Goal: Task Accomplishment & Management: Manage account settings

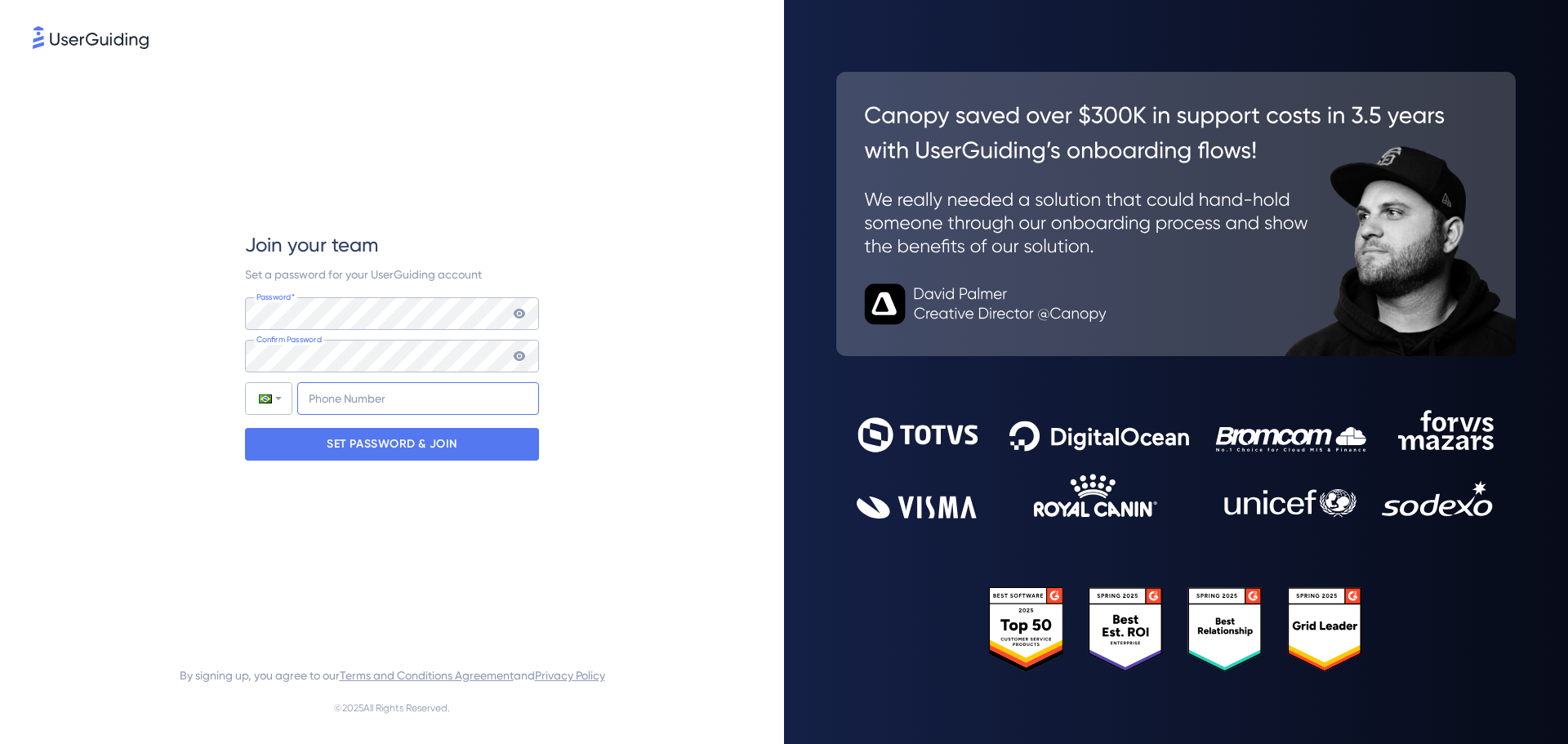
click at [365, 412] on input "+55" at bounding box center [418, 398] width 242 height 32
click at [514, 438] on div "SET PASSWORD & JOIN" at bounding box center [391, 443] width 294 height 32
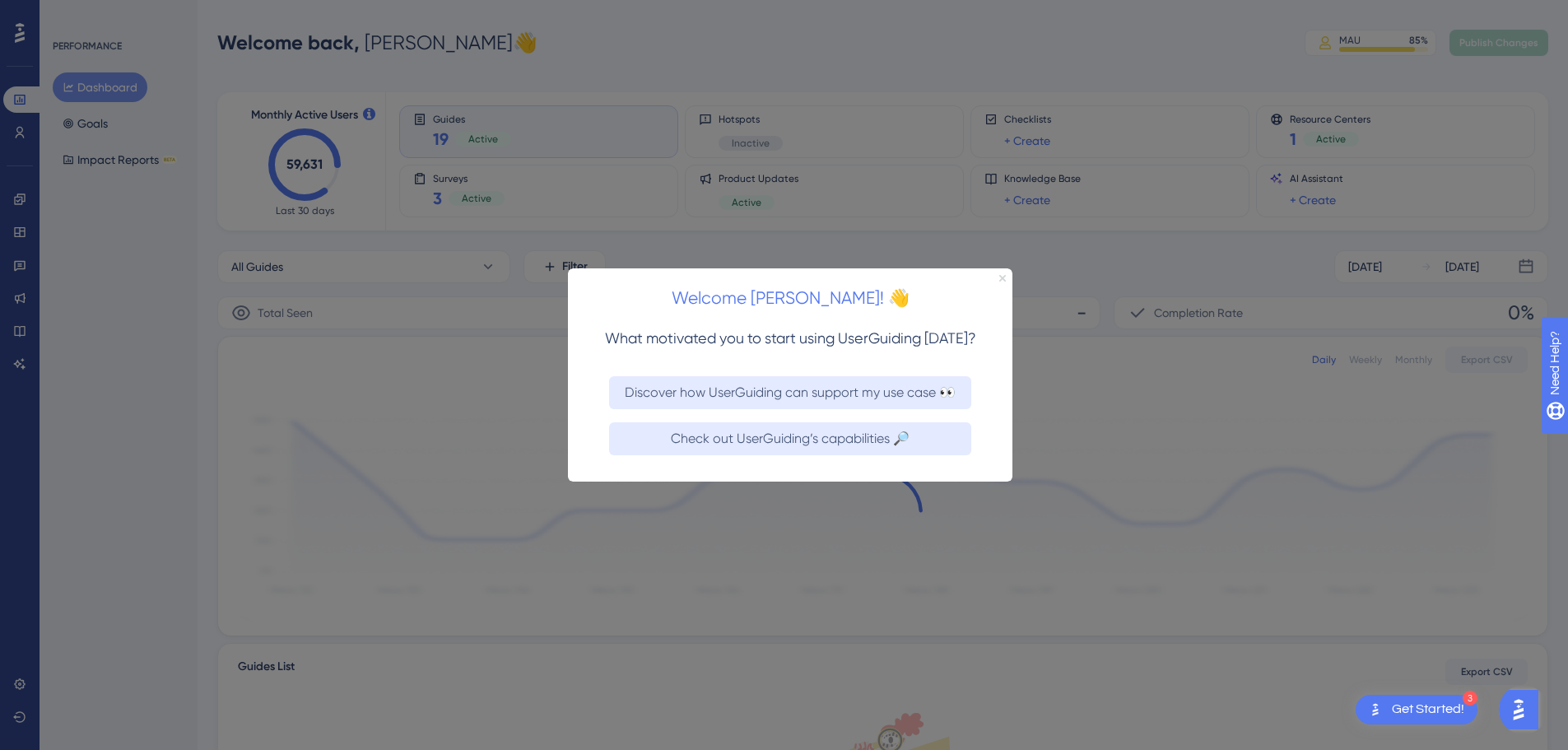
drag, startPoint x: 1004, startPoint y: 276, endPoint x: 1571, endPoint y: 535, distance: 623.4
click at [1004, 276] on icon "Close Preview" at bounding box center [1002, 277] width 6 height 6
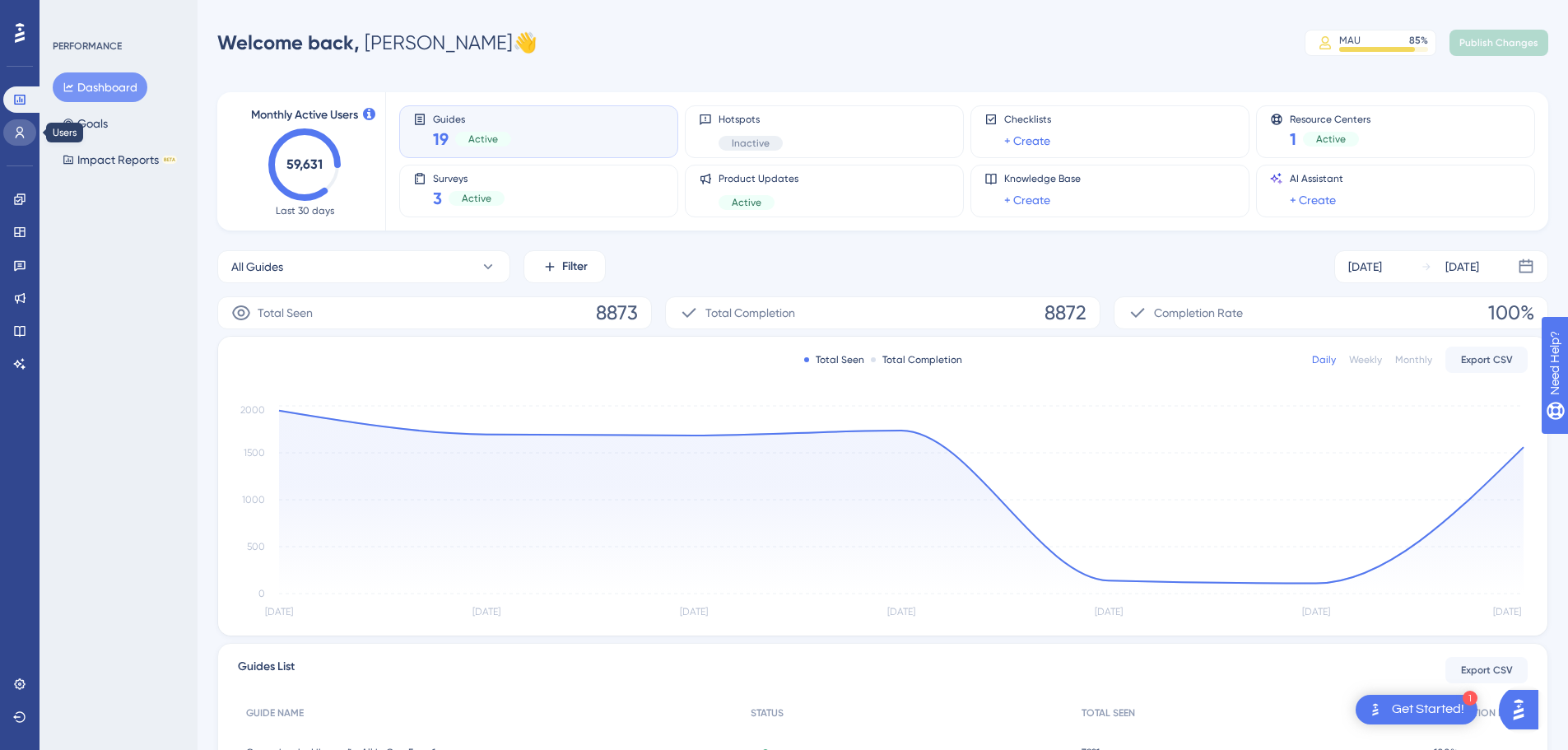
click at [18, 129] on icon at bounding box center [19, 133] width 13 height 13
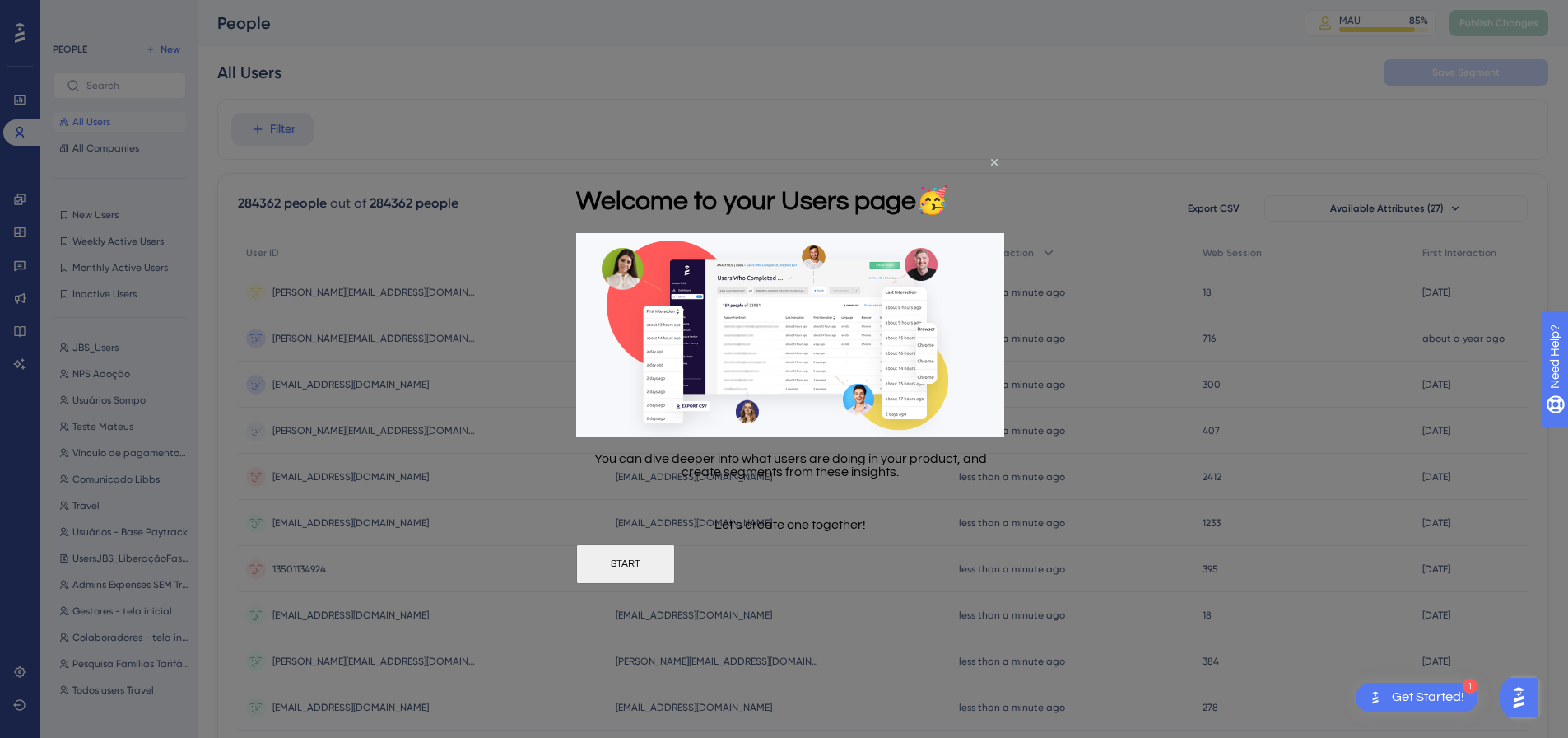
click at [949, 165] on div "Welcome to your Users page 🥳" at bounding box center [762, 198] width 373 height 66
click at [994, 161] on icon "Close Preview" at bounding box center [994, 161] width 6 height 6
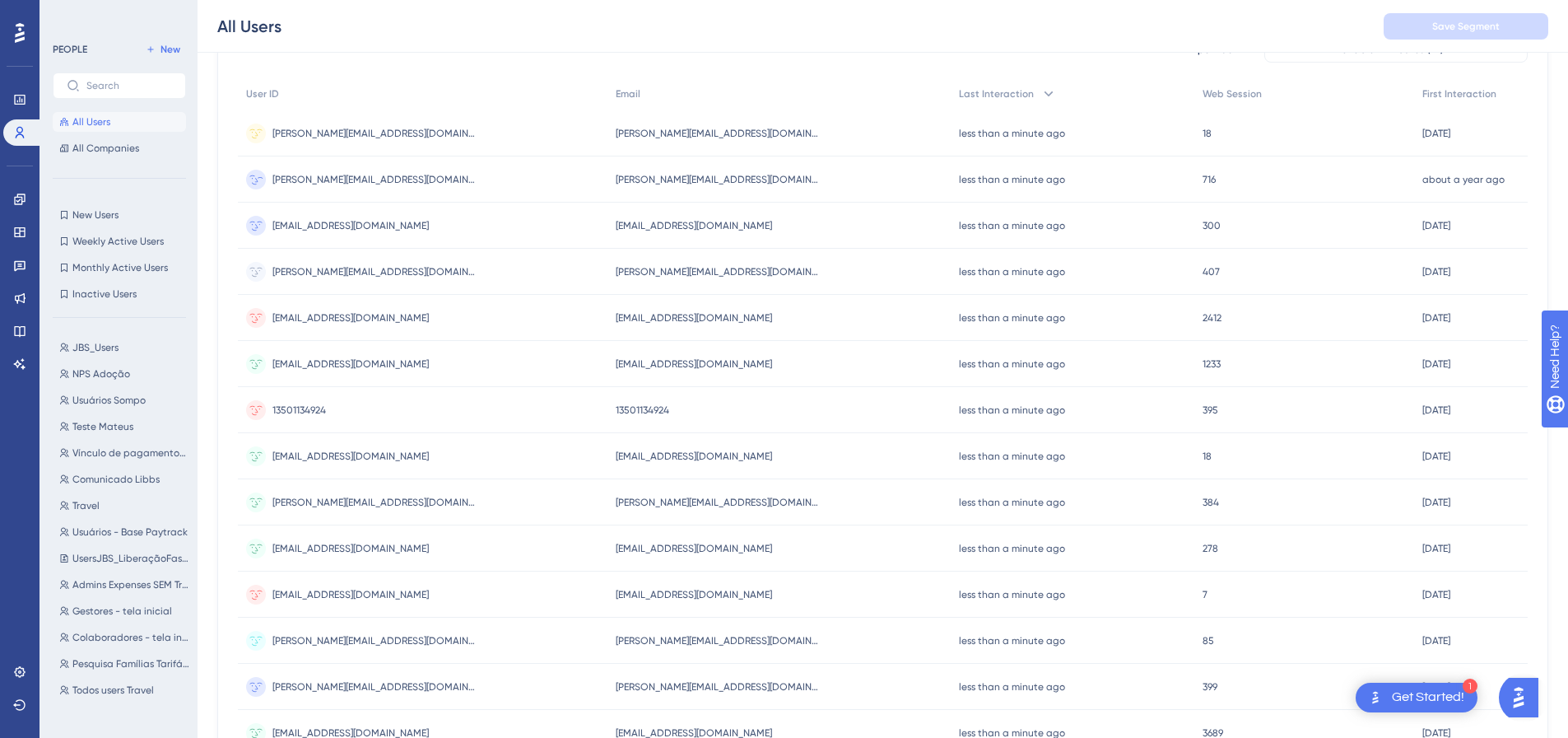
scroll to position [4, 0]
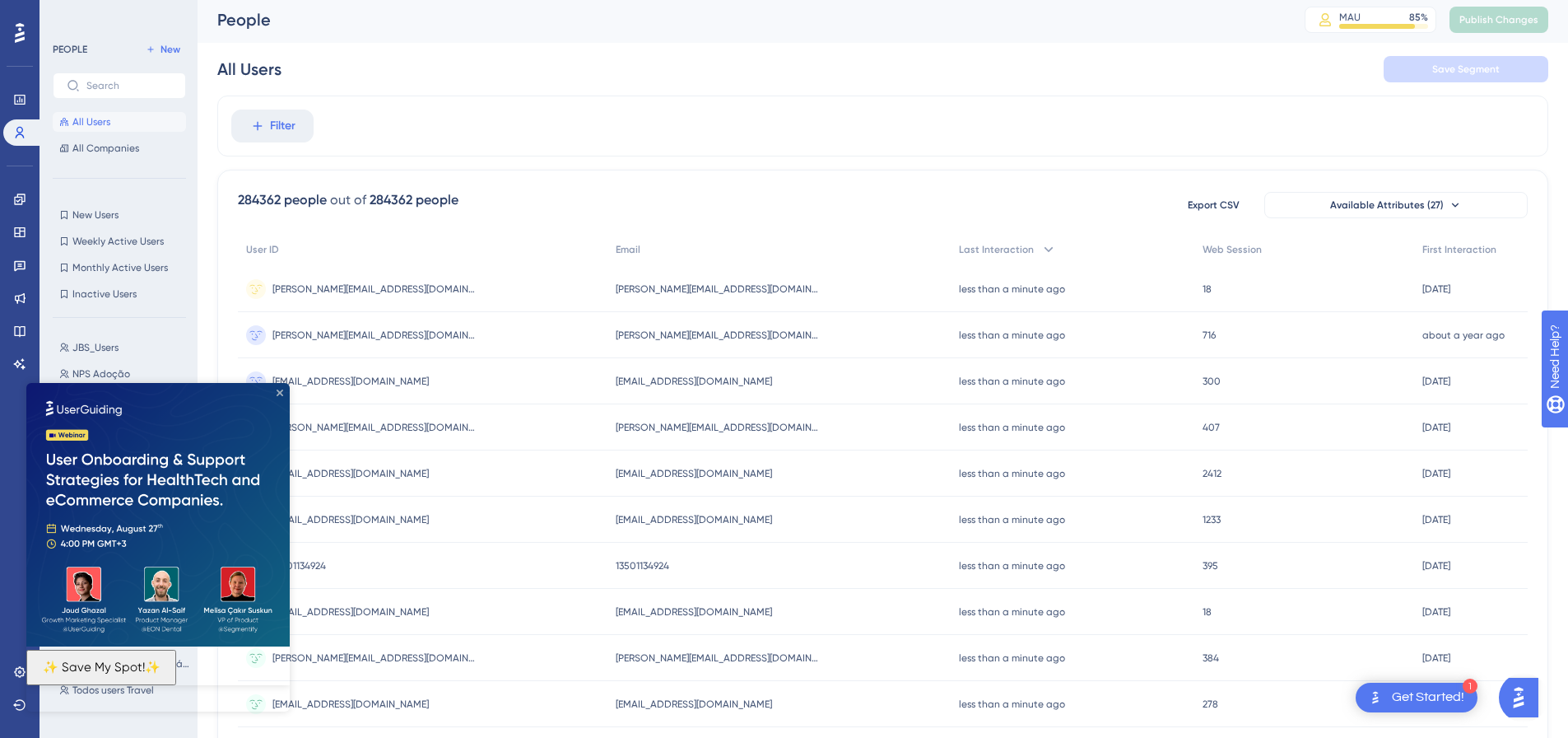
click at [279, 394] on icon "Close Preview" at bounding box center [279, 392] width 6 height 6
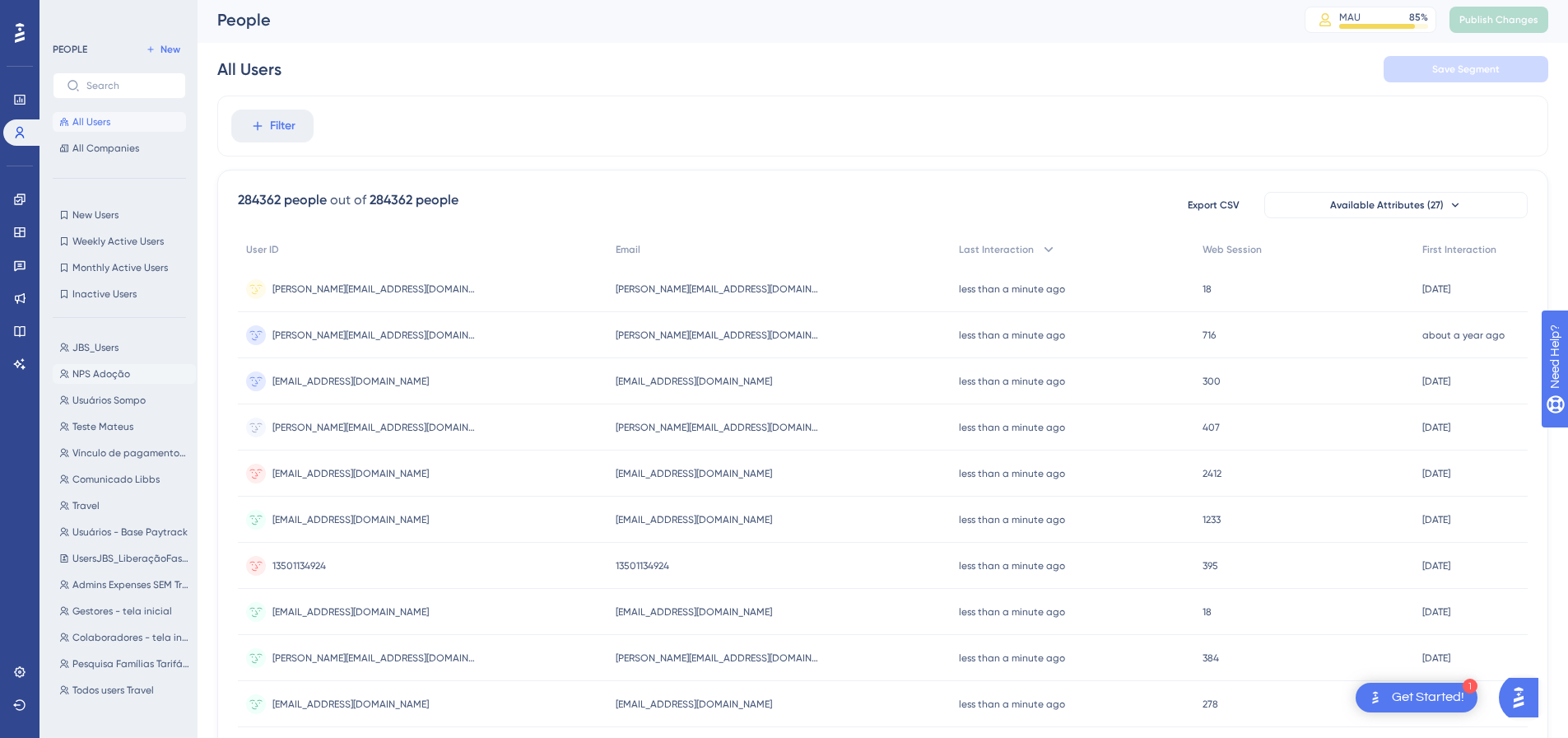
scroll to position [0, 0]
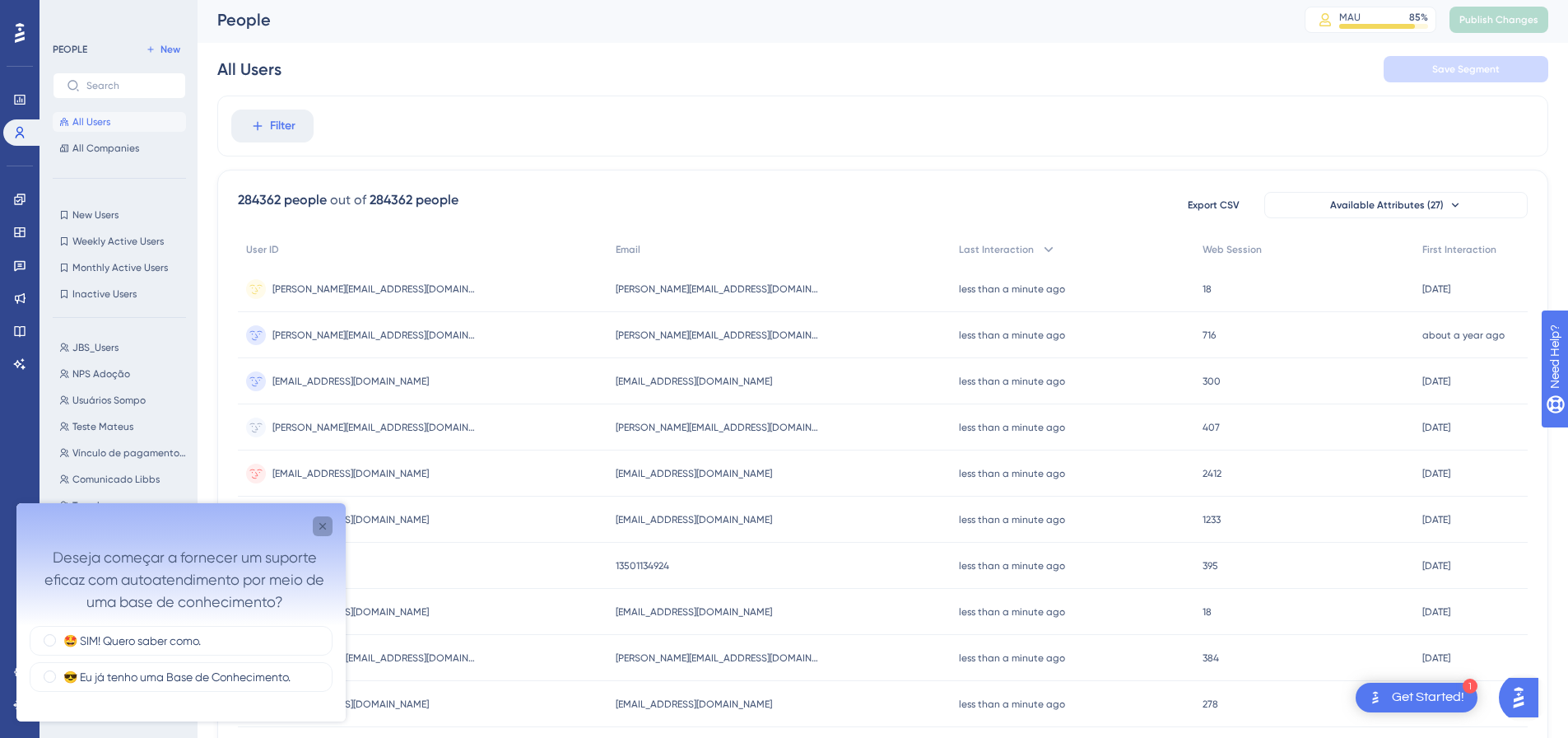
click at [326, 526] on icon "Close survey" at bounding box center [322, 526] width 13 height 13
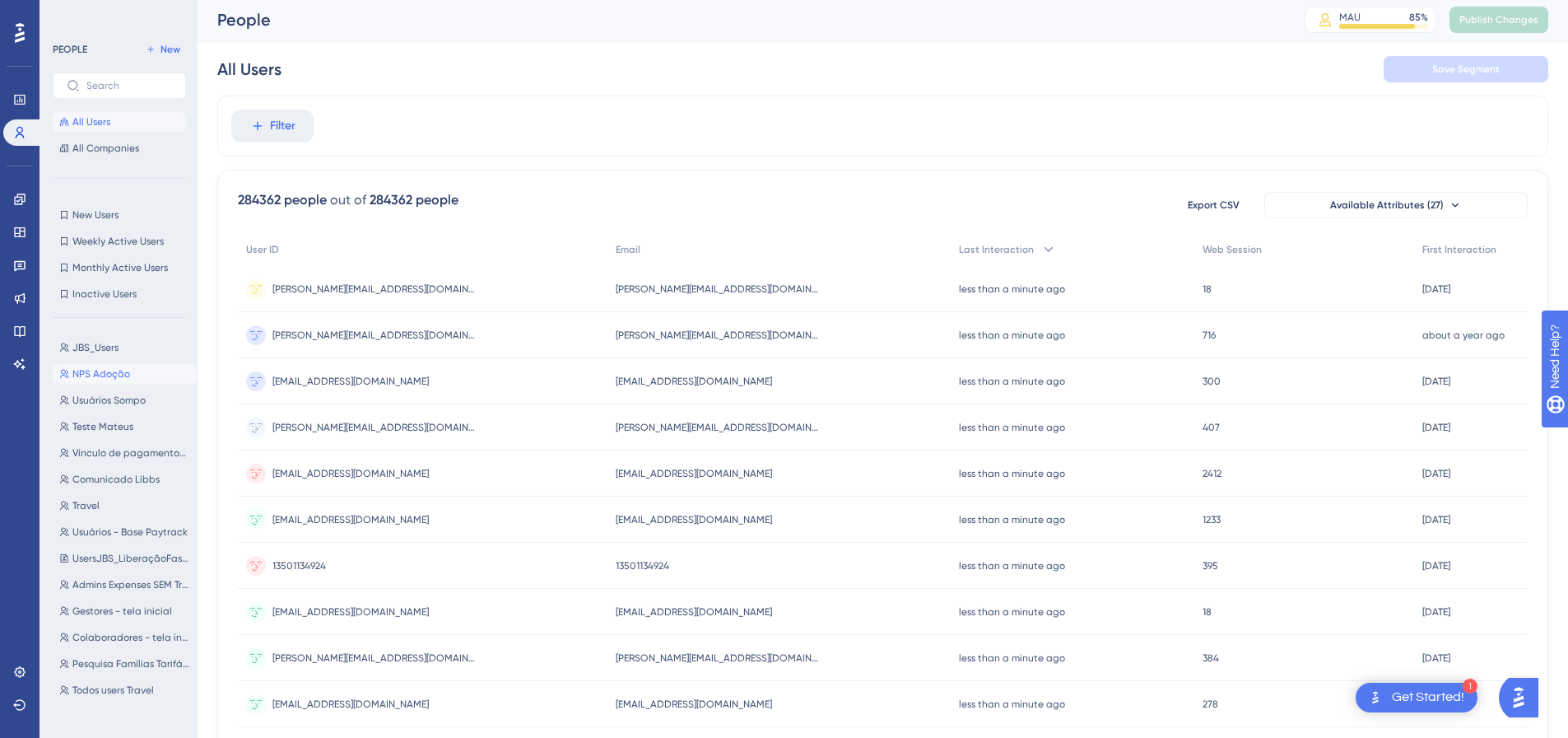
click at [109, 378] on span "NPS Adoção" at bounding box center [101, 374] width 57 height 13
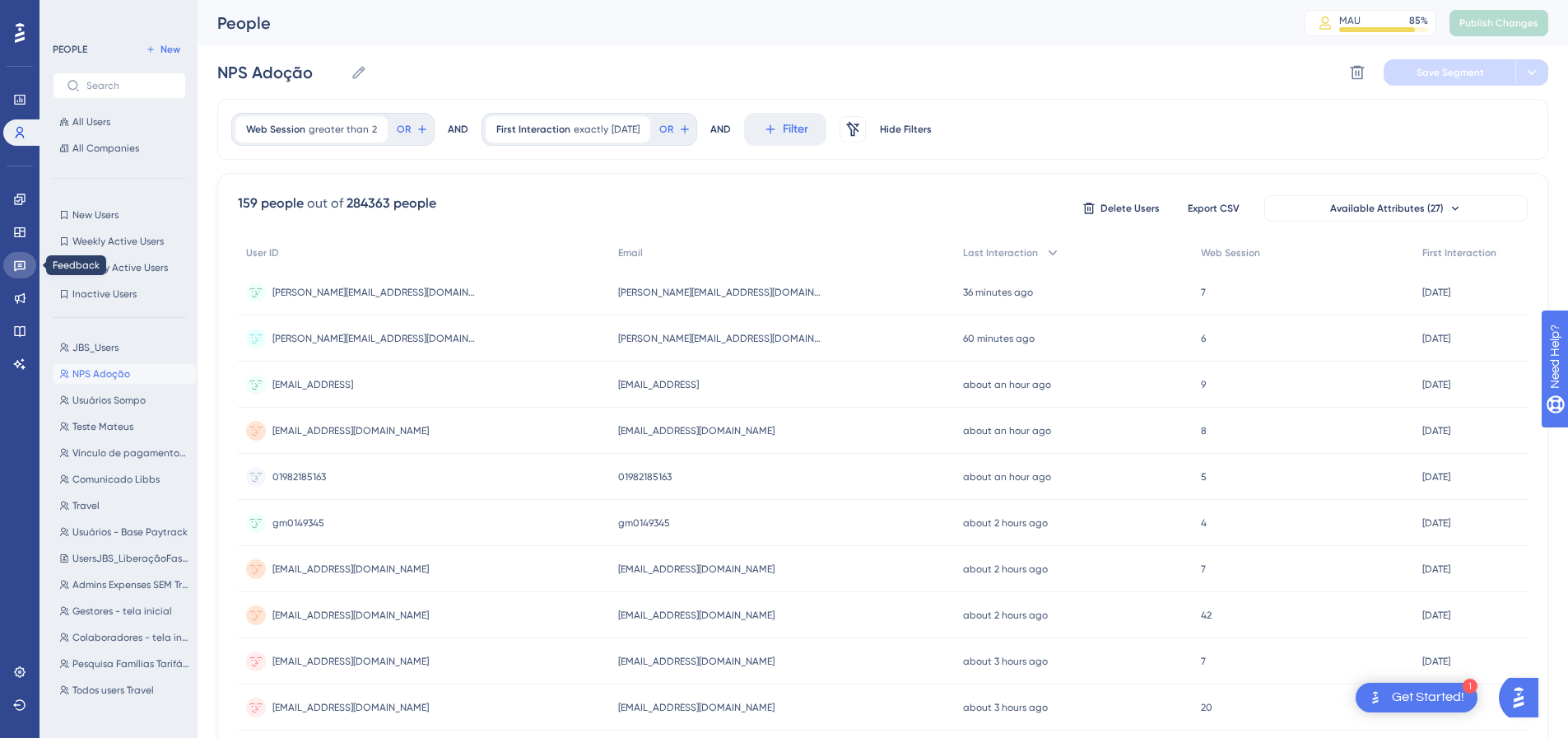
click at [27, 264] on link at bounding box center [19, 265] width 33 height 27
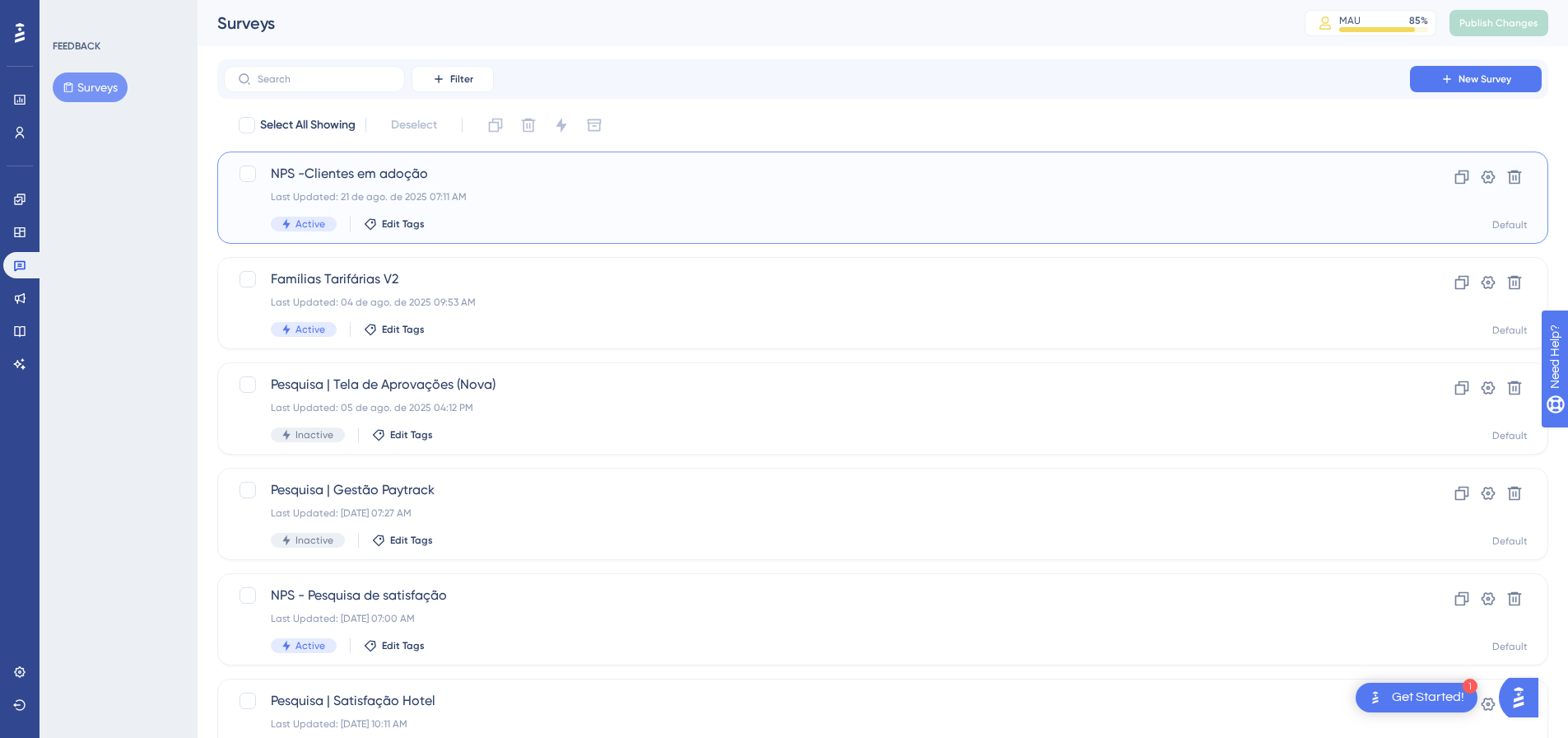
click at [427, 177] on span "NPS -Clientes em adoção" at bounding box center [817, 173] width 1092 height 19
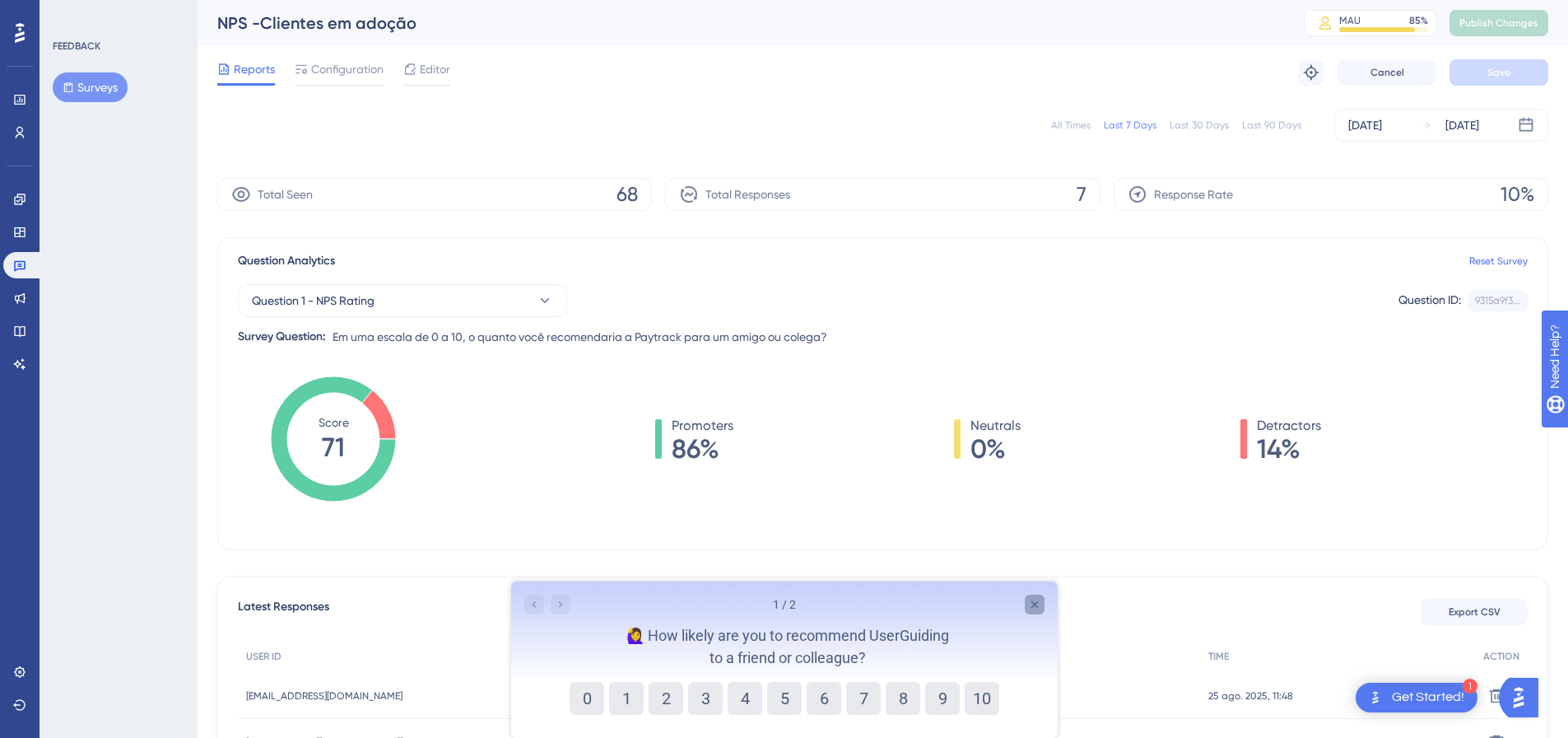
click at [1034, 603] on icon "Close survey" at bounding box center [1033, 604] width 6 height 6
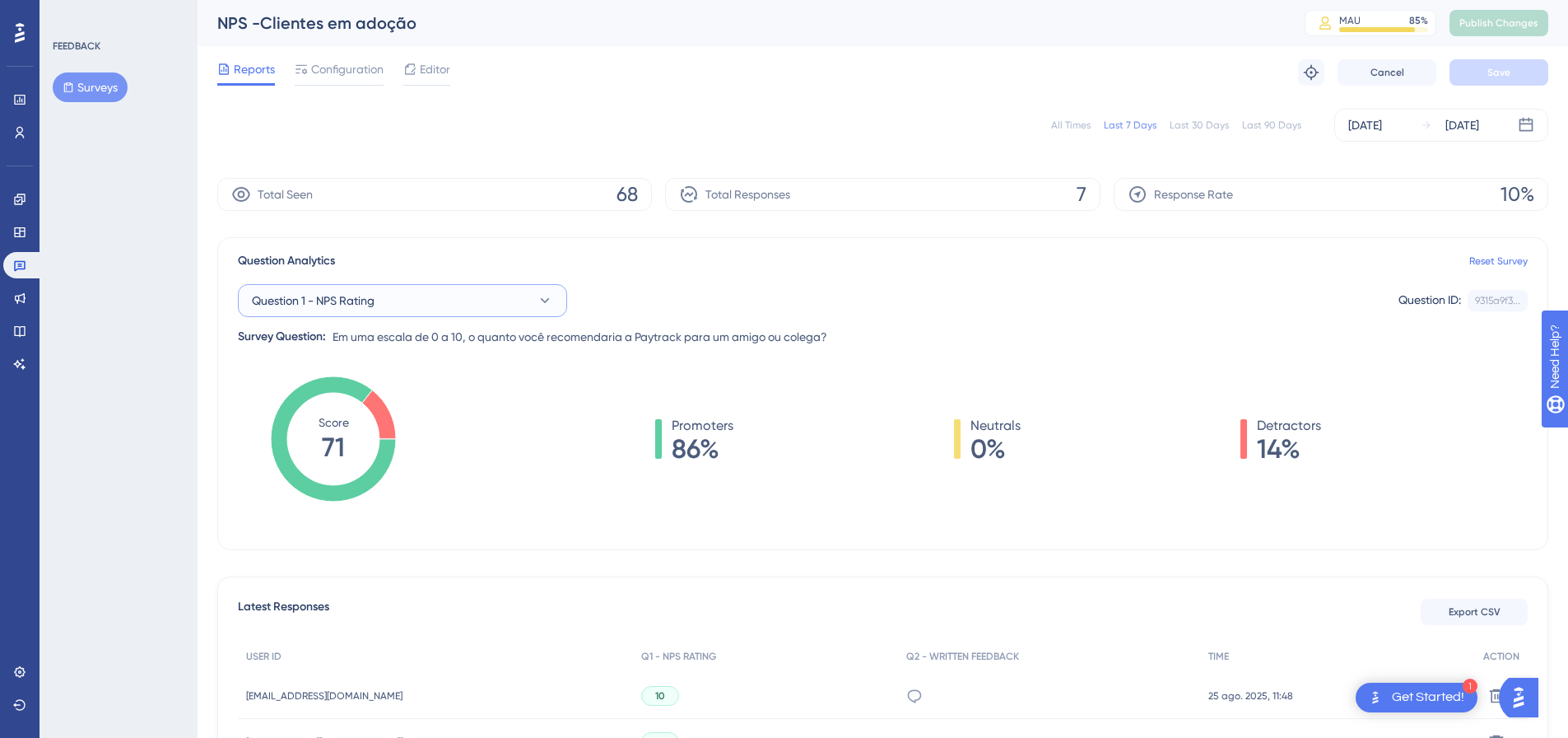
click at [556, 301] on button "Question 1 - NPS Rating" at bounding box center [402, 300] width 330 height 33
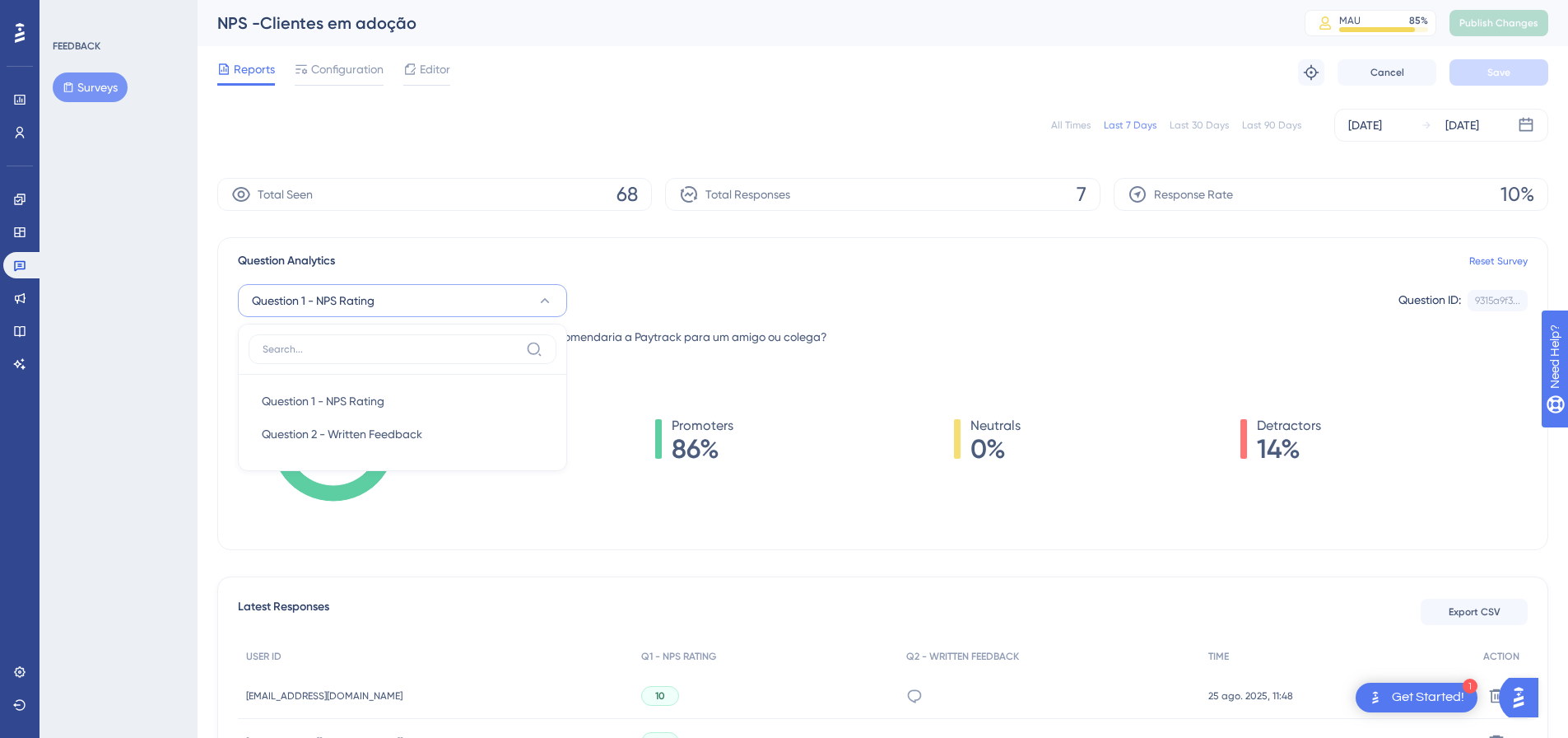
click at [512, 219] on div "All Times Last 7 Days Last 30 Days Last 90 Days [DATE] [DATE] Total Seen 68 Tot…" at bounding box center [882, 567] width 1330 height 937
